Goal: Transaction & Acquisition: Subscribe to service/newsletter

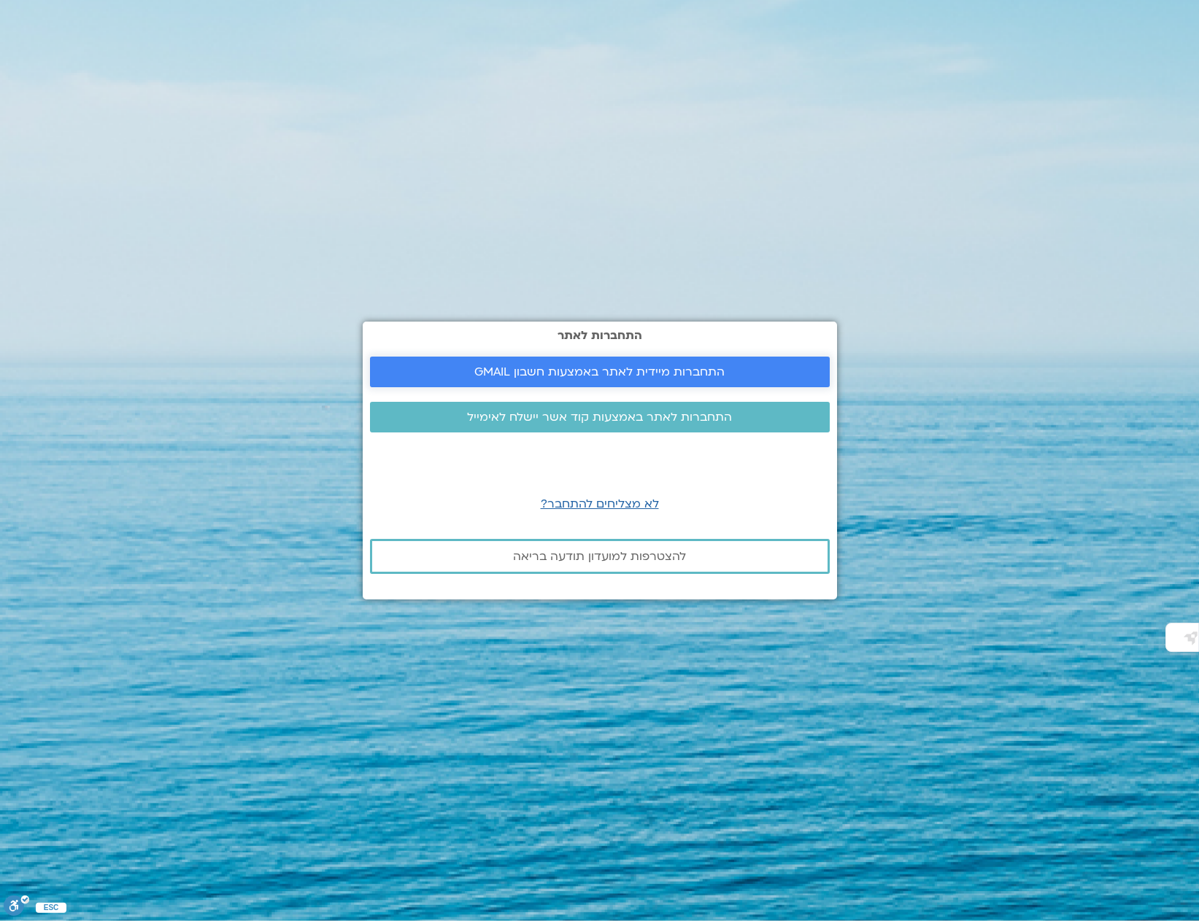
click at [678, 372] on span "התחברות מיידית לאתר באמצעות חשבון GMAIL" at bounding box center [599, 371] width 250 height 13
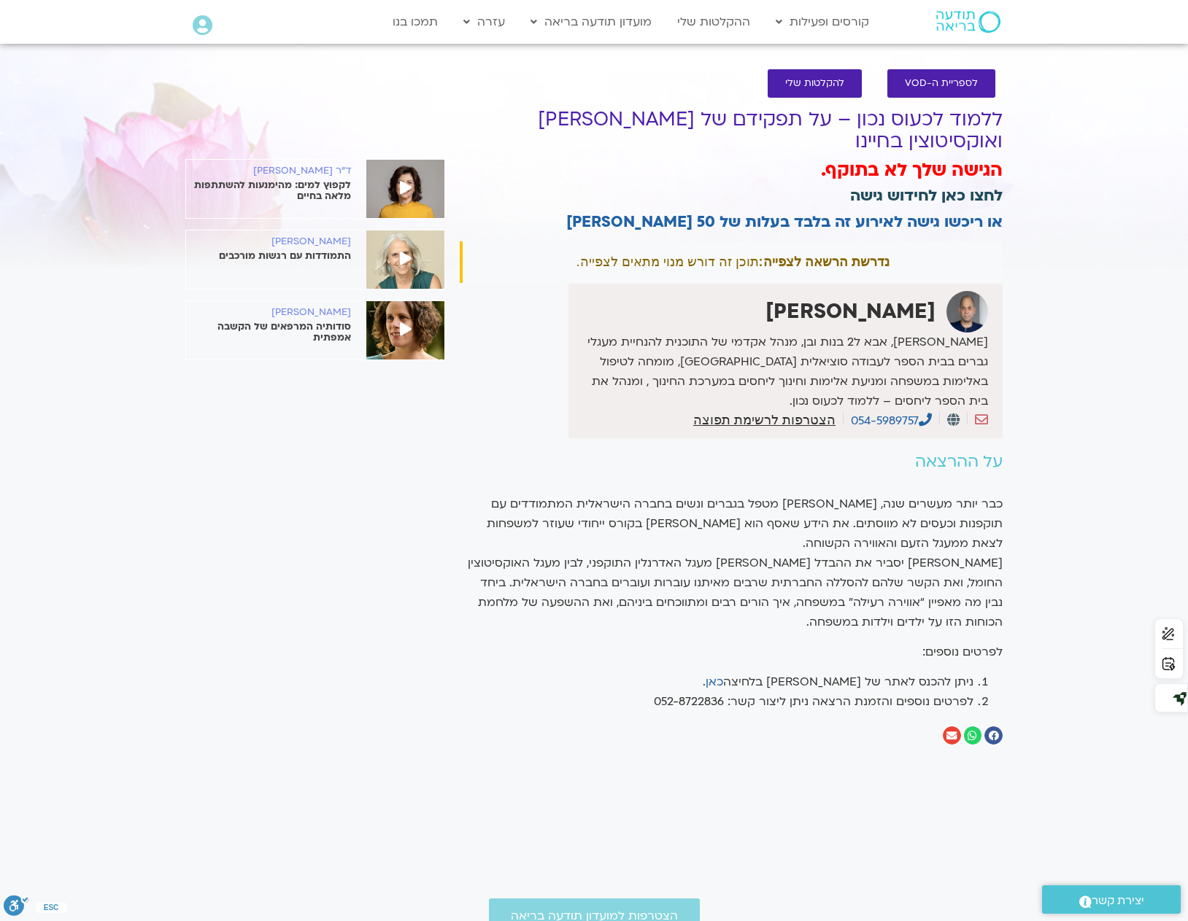
click at [953, 185] on link "לחצו כאן לחידוש גישה" at bounding box center [926, 195] width 152 height 21
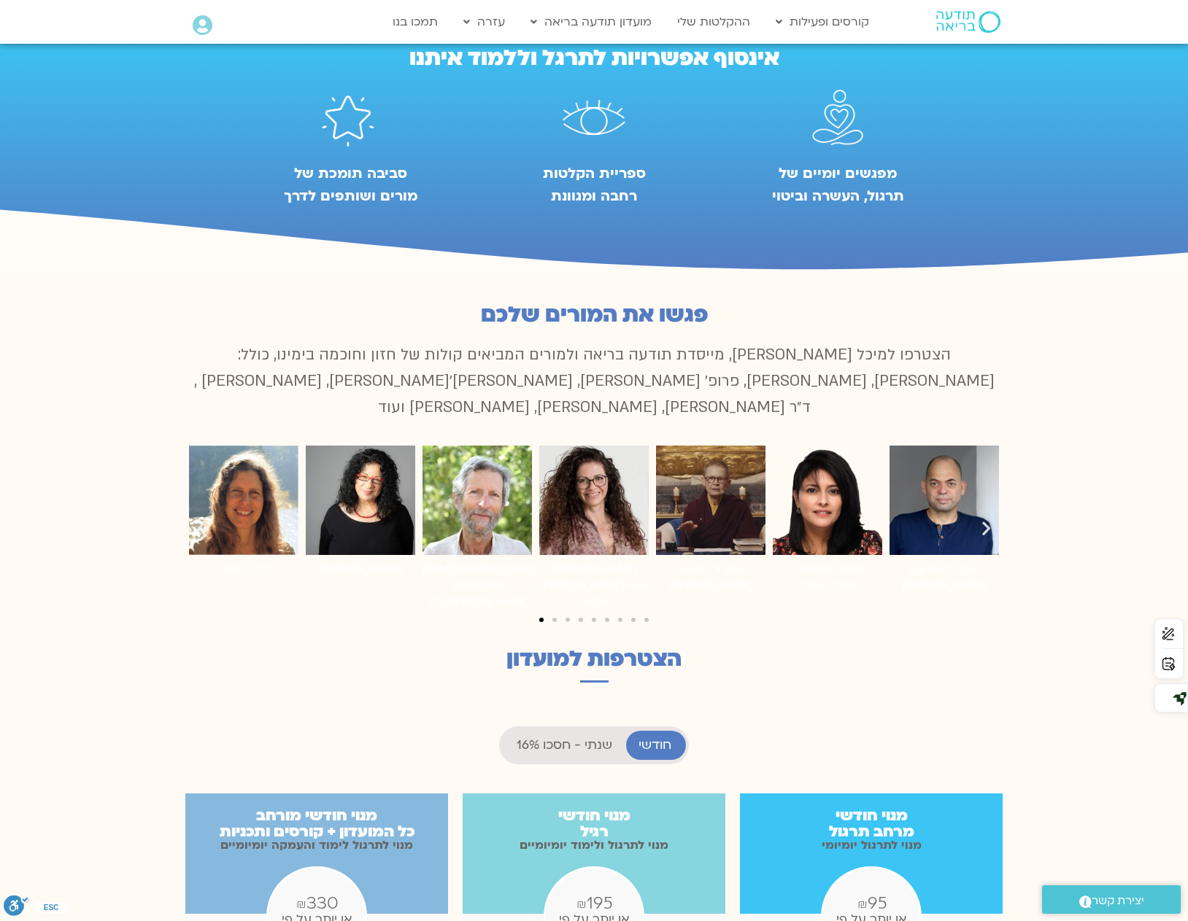
scroll to position [802, 0]
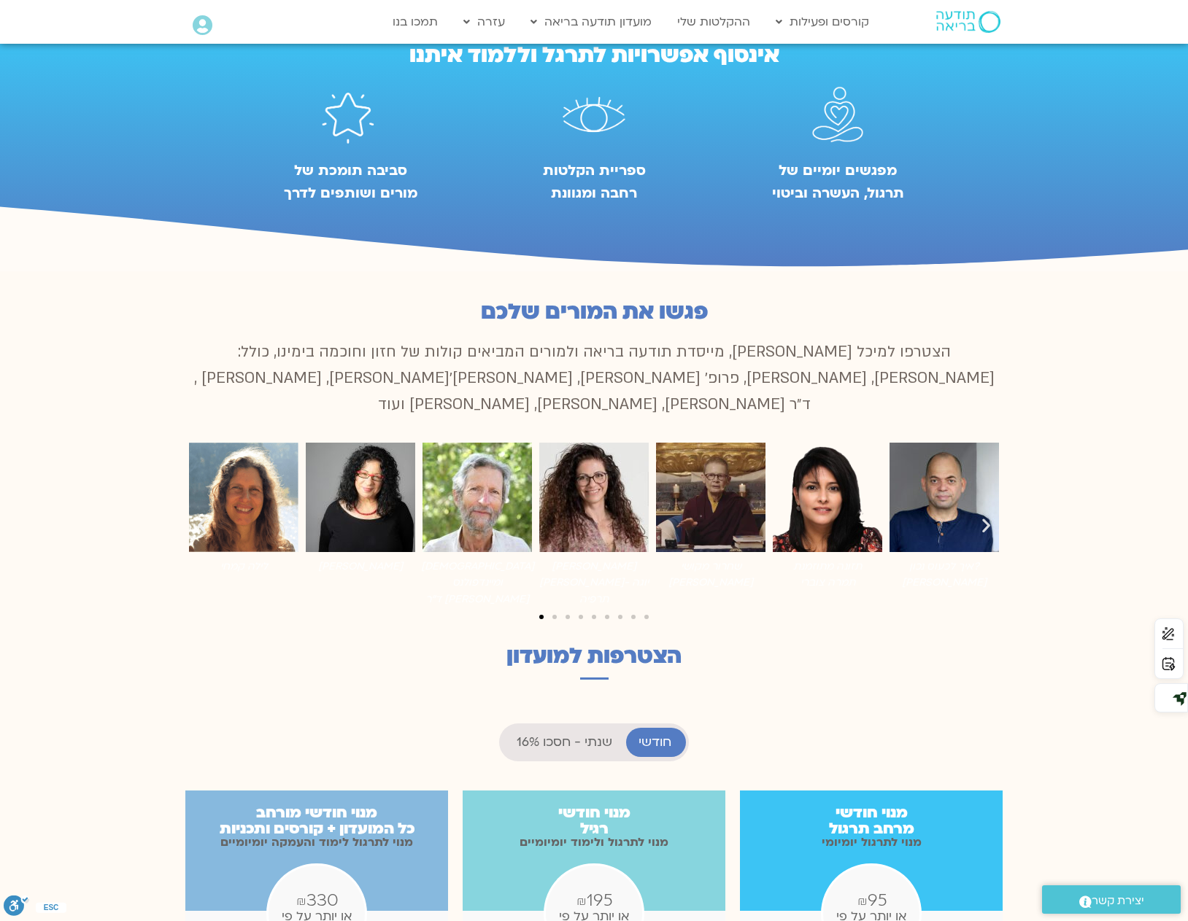
click at [552, 606] on div "קרוסלת תמונות" at bounding box center [593, 616] width 817 height 20
click at [555, 615] on span "לעבור לשקופית 2" at bounding box center [554, 617] width 4 height 4
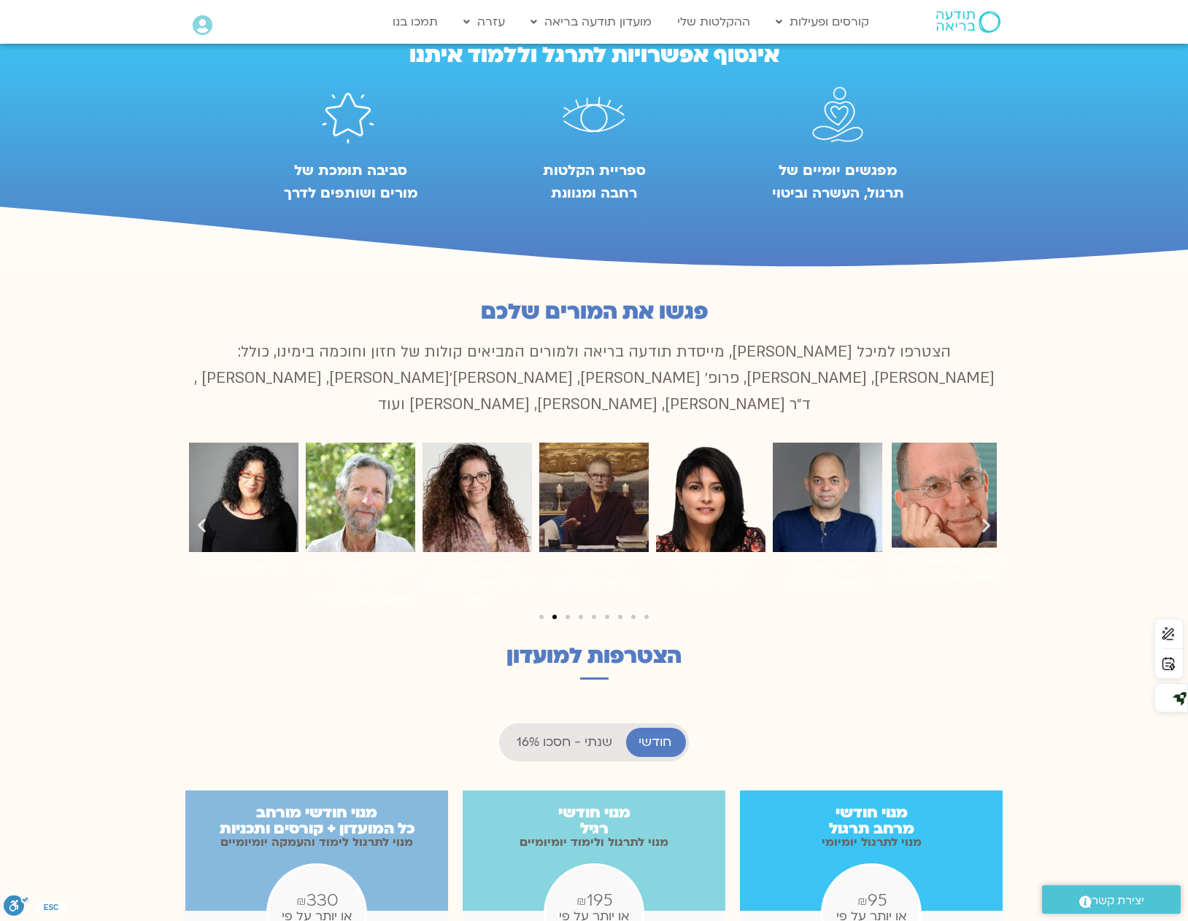
click at [572, 606] on div "קרוסלת תמונות" at bounding box center [593, 616] width 817 height 20
click at [647, 606] on div "קרוסלת תמונות" at bounding box center [593, 616] width 817 height 20
click at [566, 615] on span "לעבור לשקופית 3" at bounding box center [567, 617] width 4 height 4
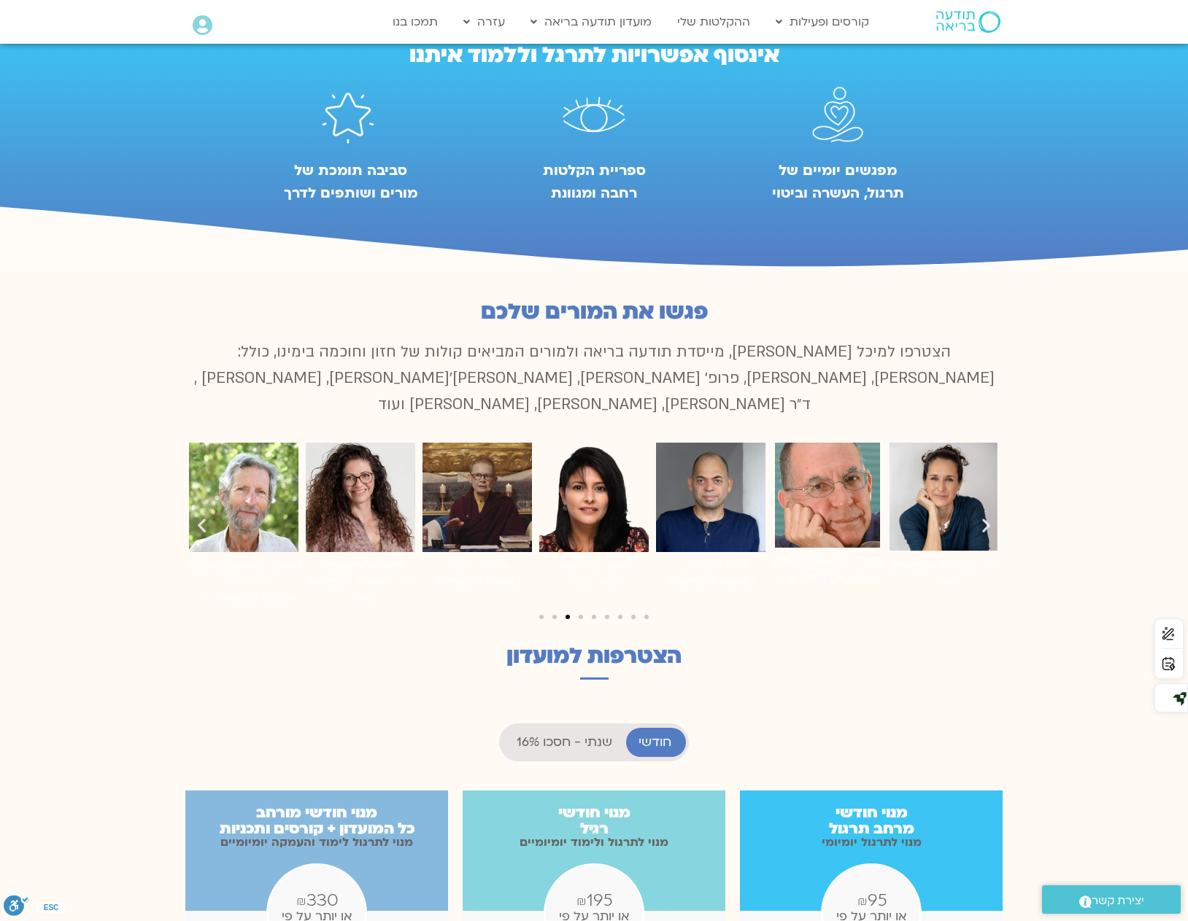
click at [987, 517] on icon "שקופית הבאה" at bounding box center [986, 526] width 18 height 18
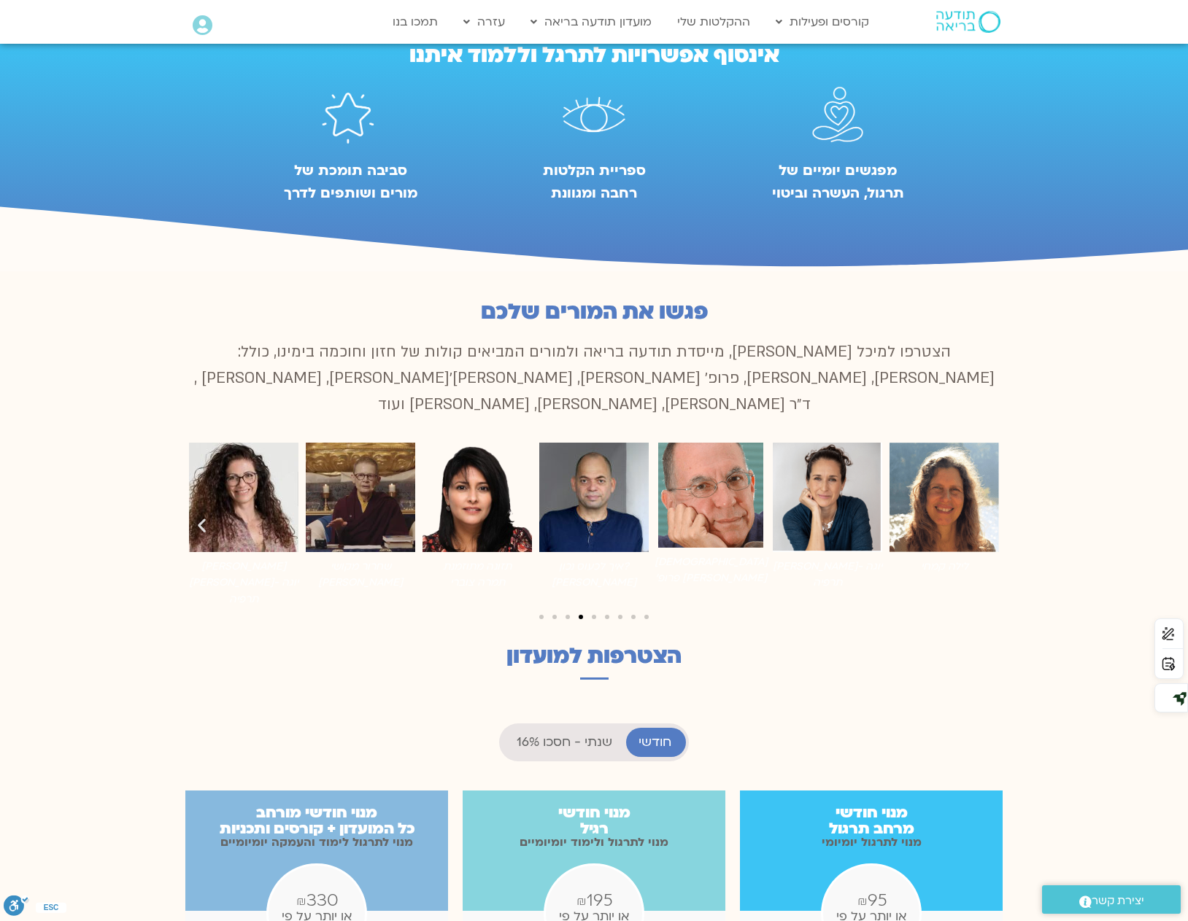
click at [987, 517] on icon "שקופית הבאה" at bounding box center [986, 526] width 18 height 18
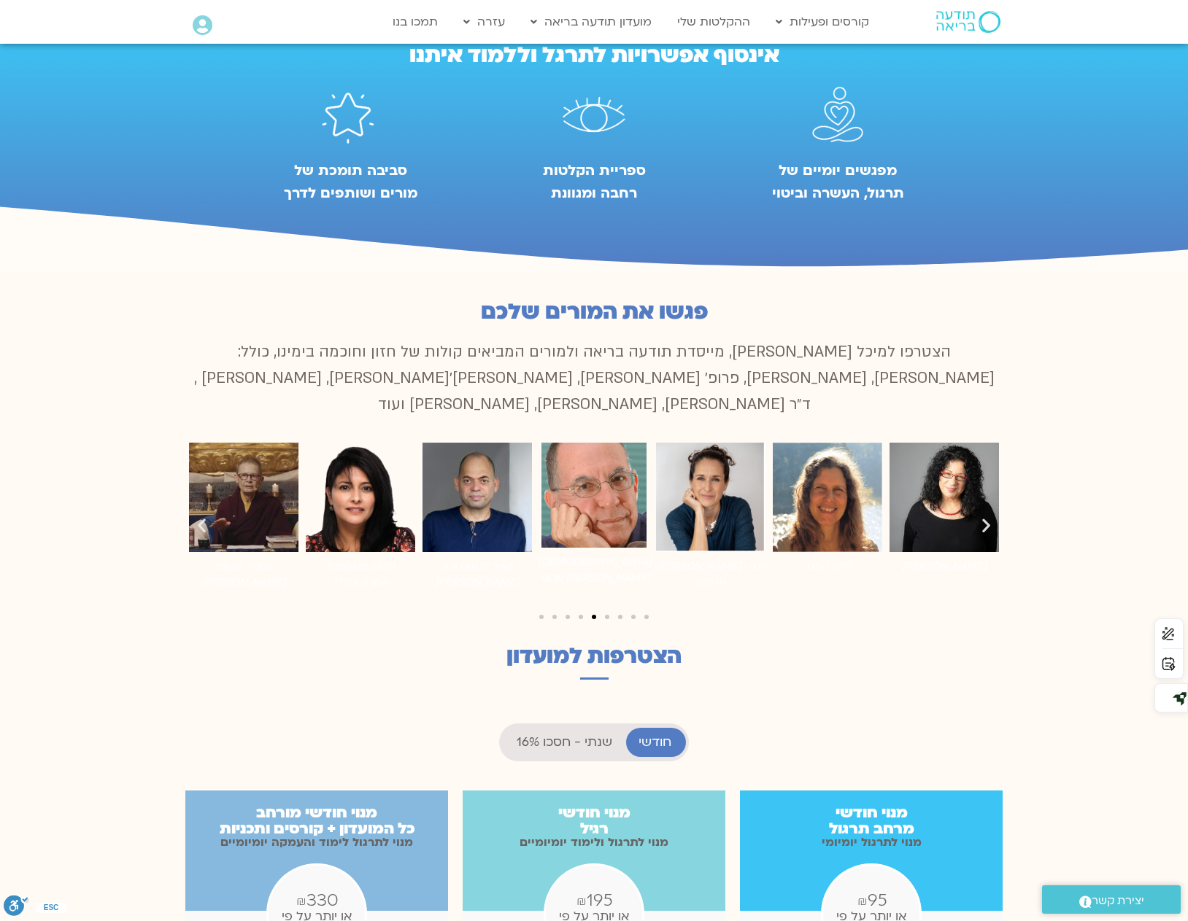
click at [987, 517] on icon "שקופית הבאה" at bounding box center [986, 526] width 18 height 18
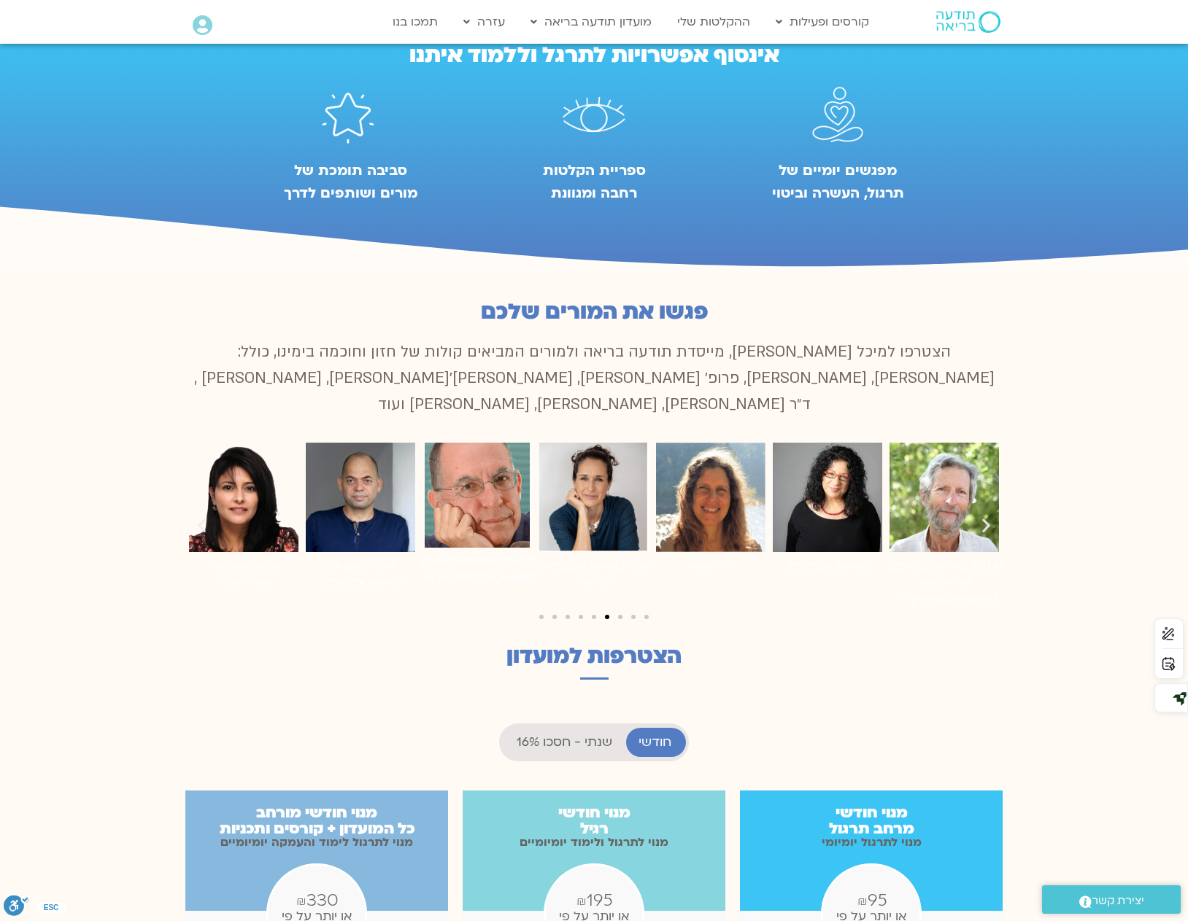
click at [987, 517] on icon "שקופית הבאה" at bounding box center [986, 526] width 18 height 18
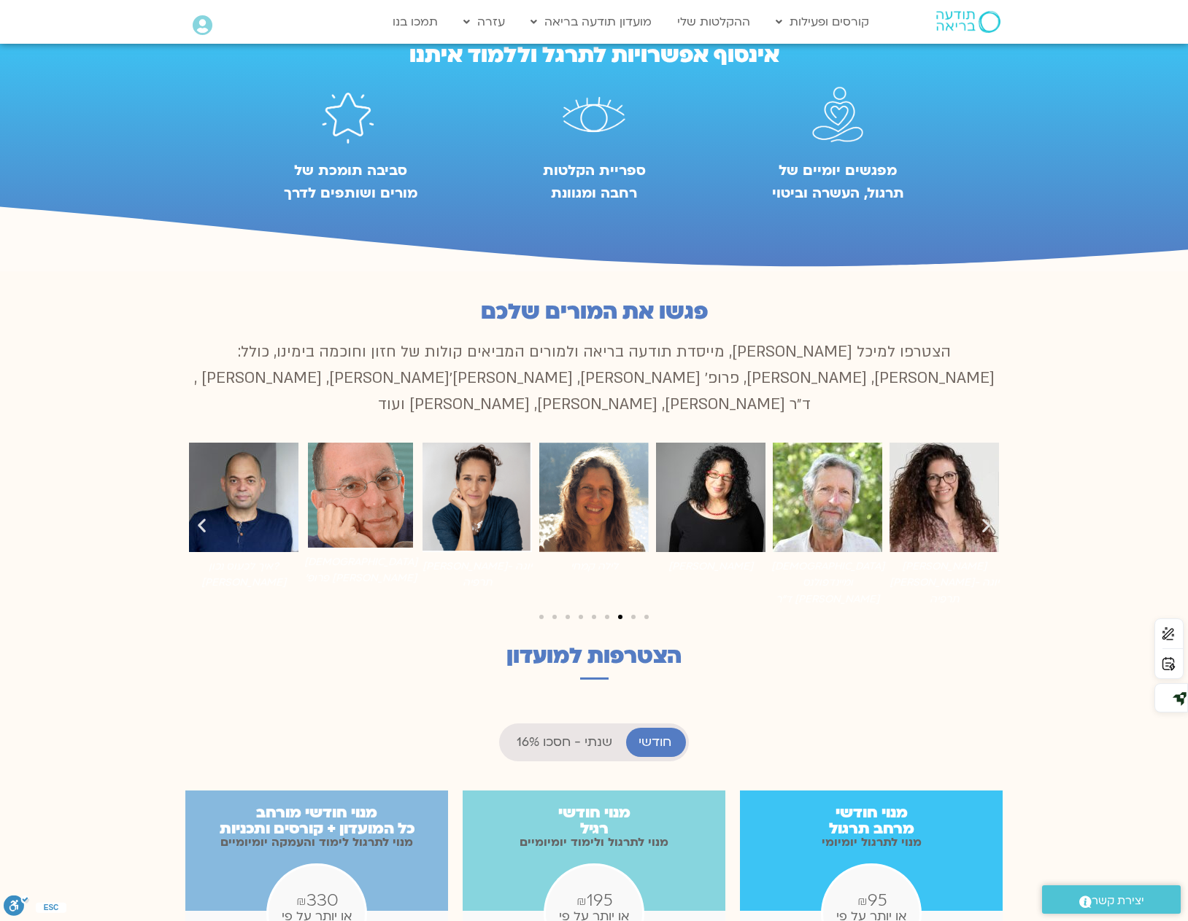
click at [986, 517] on icon "שקופית הבאה" at bounding box center [986, 526] width 18 height 18
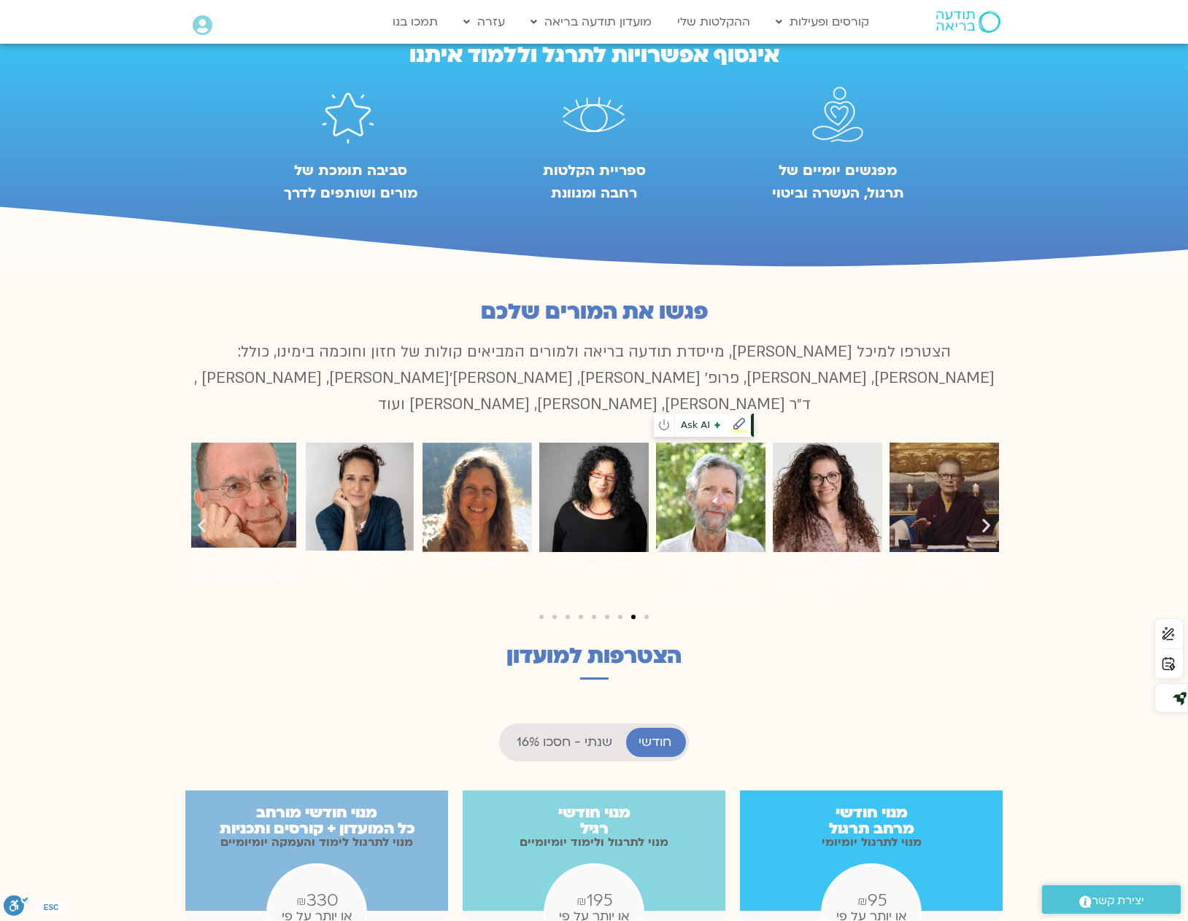
click at [729, 481] on img "3 / 9" at bounding box center [710, 497] width 109 height 109
click at [985, 517] on icon "שקופית הבאה" at bounding box center [986, 526] width 18 height 18
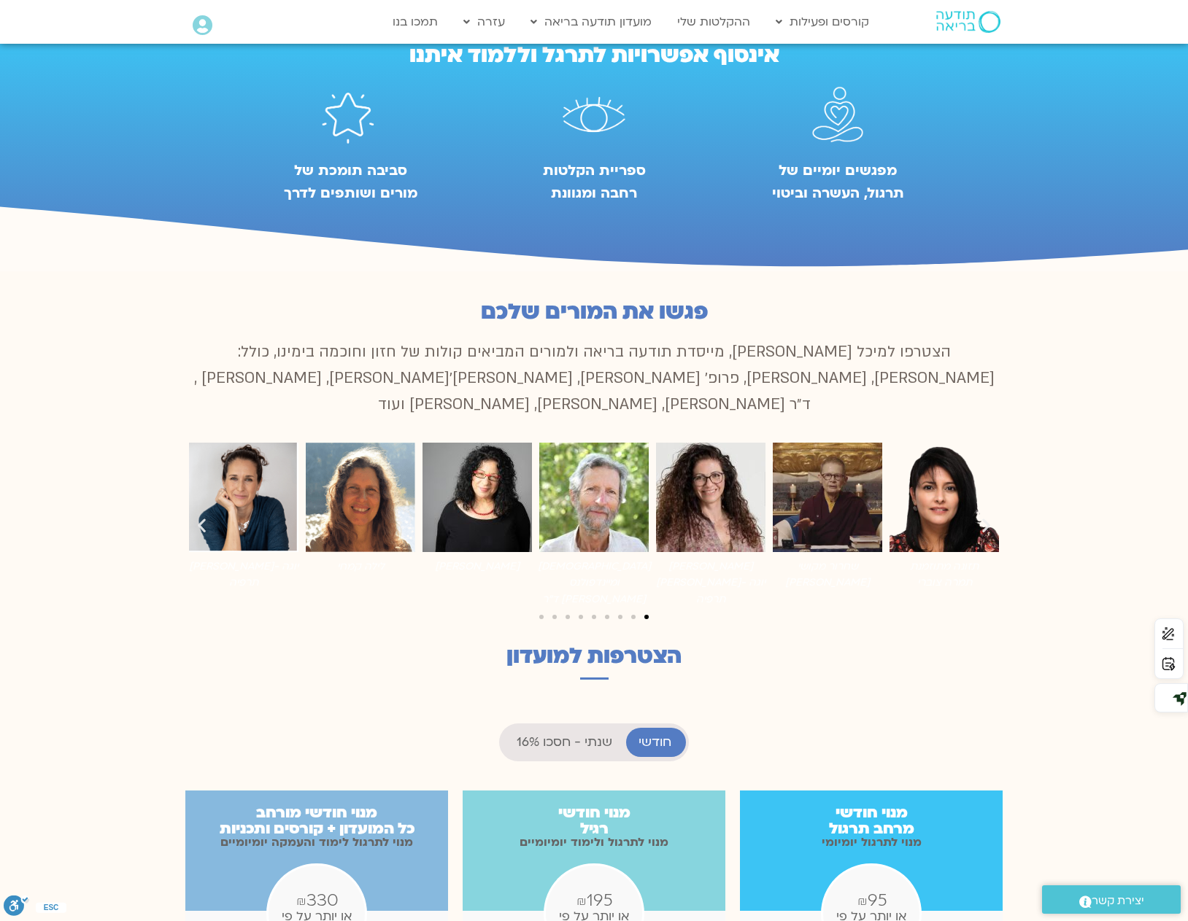
click at [985, 517] on icon "שקופית הבאה" at bounding box center [986, 526] width 18 height 18
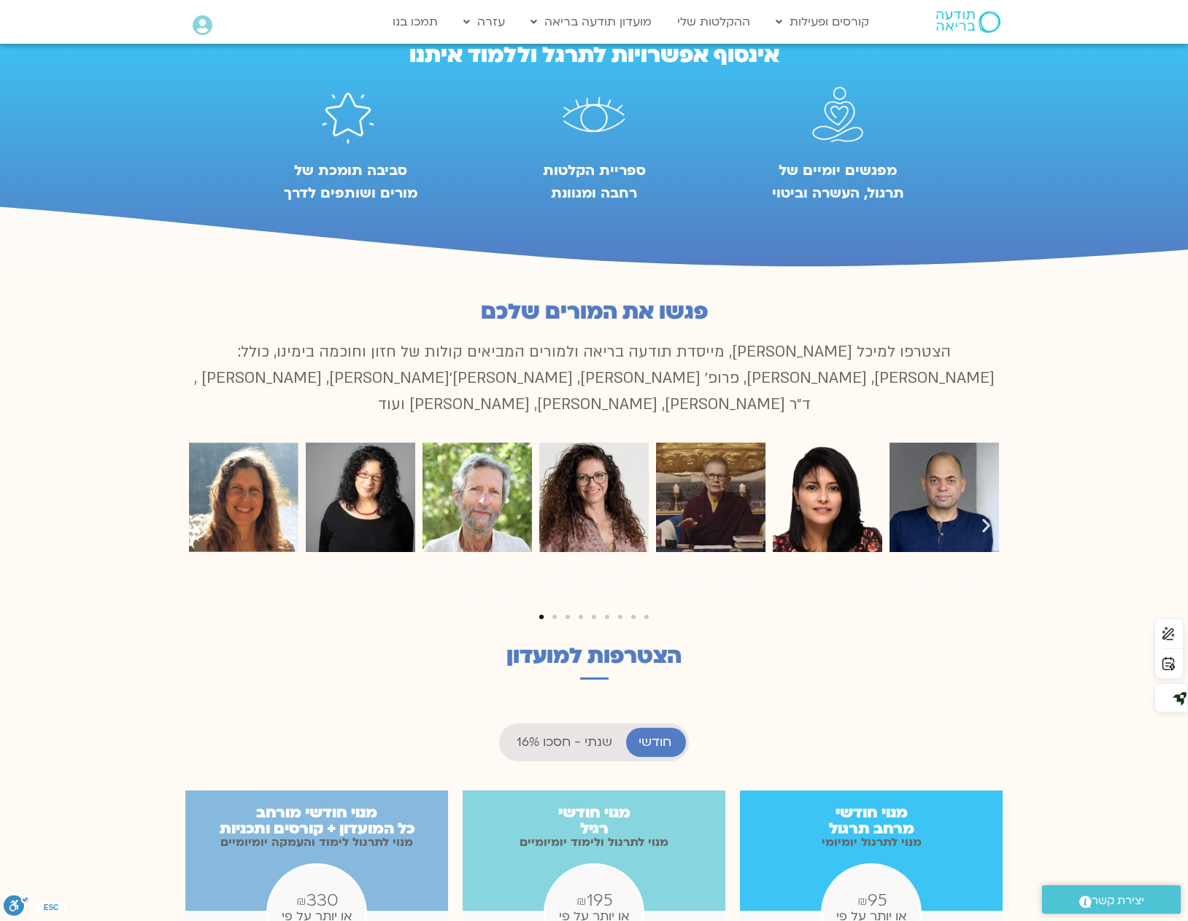
click at [985, 517] on icon "שקופית הבאה" at bounding box center [986, 526] width 18 height 18
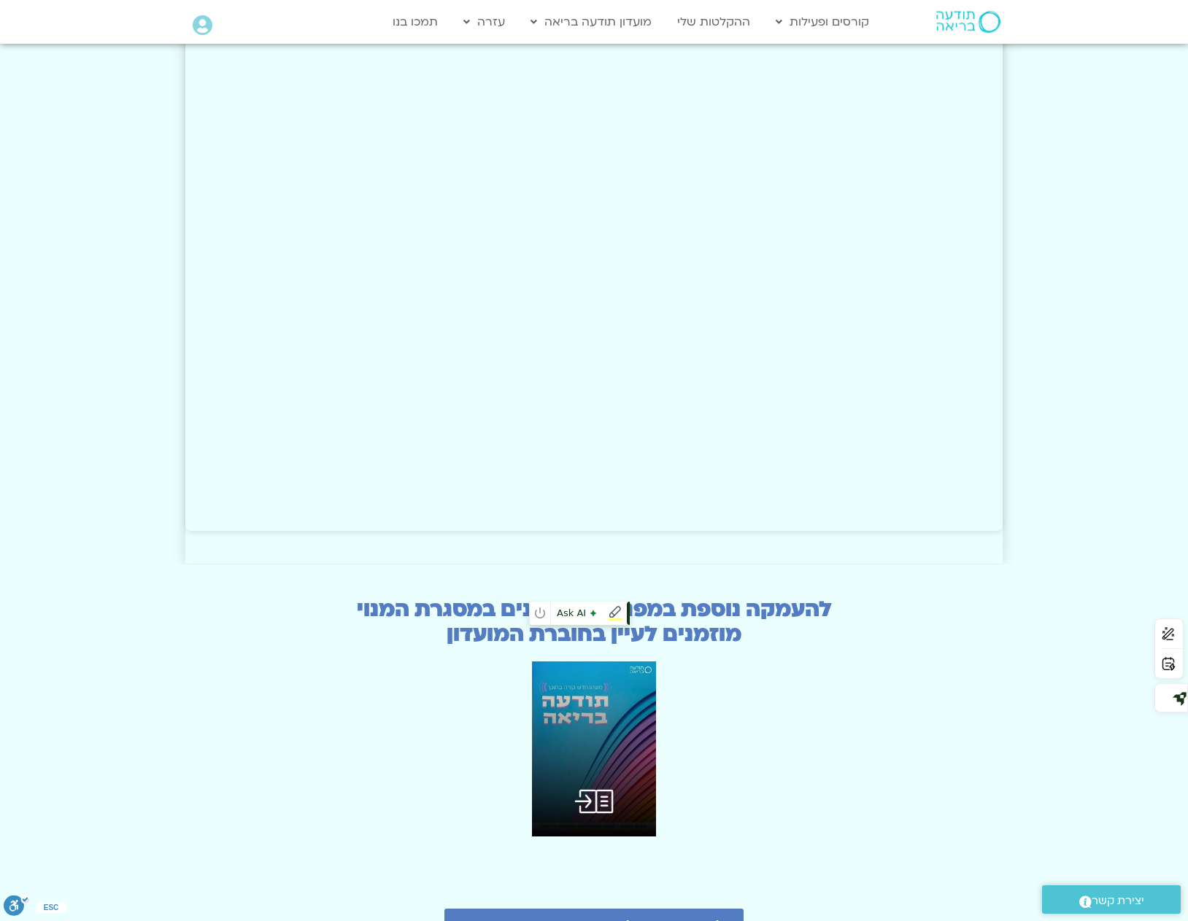
scroll to position [3137, 0]
click at [620, 701] on img at bounding box center [594, 748] width 124 height 175
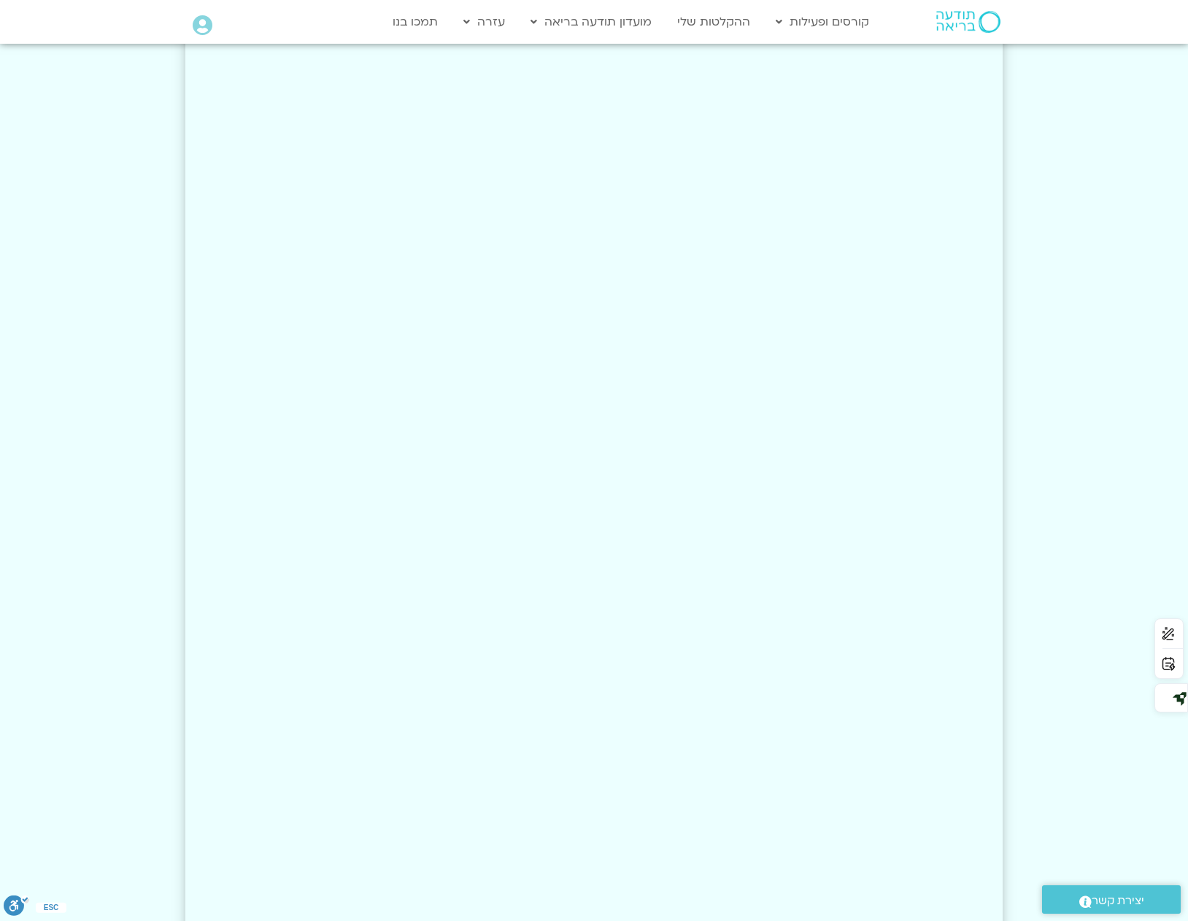
scroll to position [2553, 0]
